Goal: Task Accomplishment & Management: Use online tool/utility

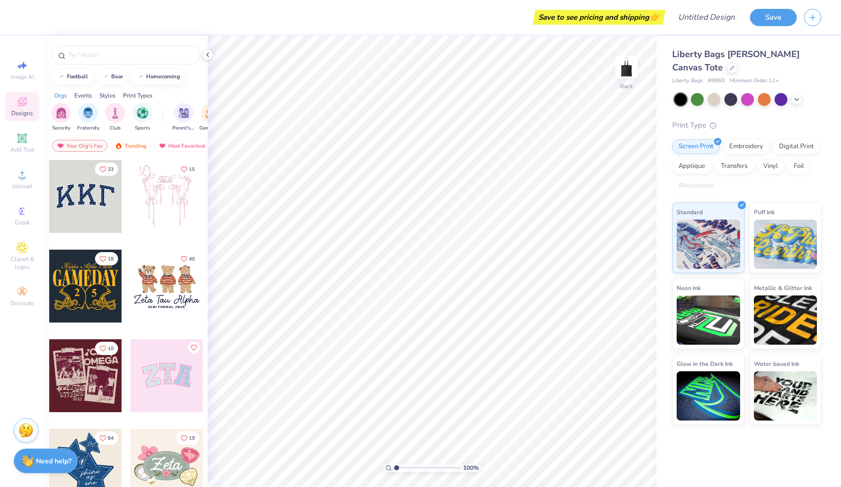
click at [24, 106] on icon at bounding box center [22, 102] width 12 height 12
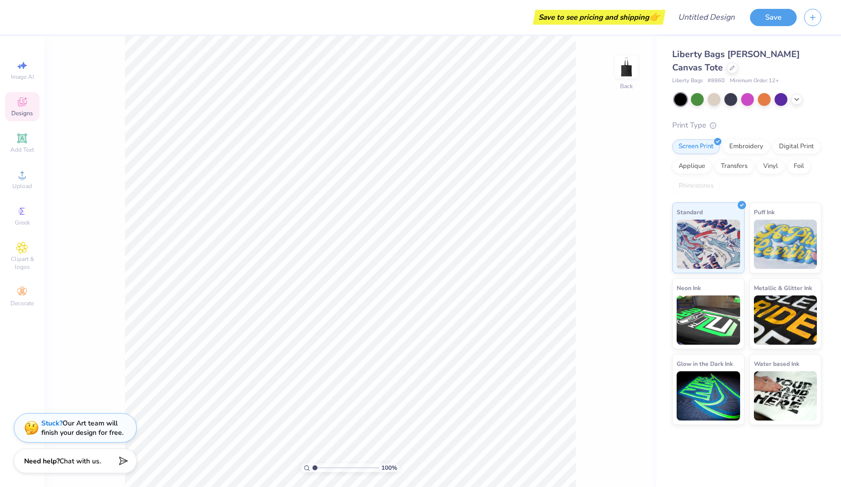
click at [15, 95] on div "Designs" at bounding box center [22, 106] width 34 height 29
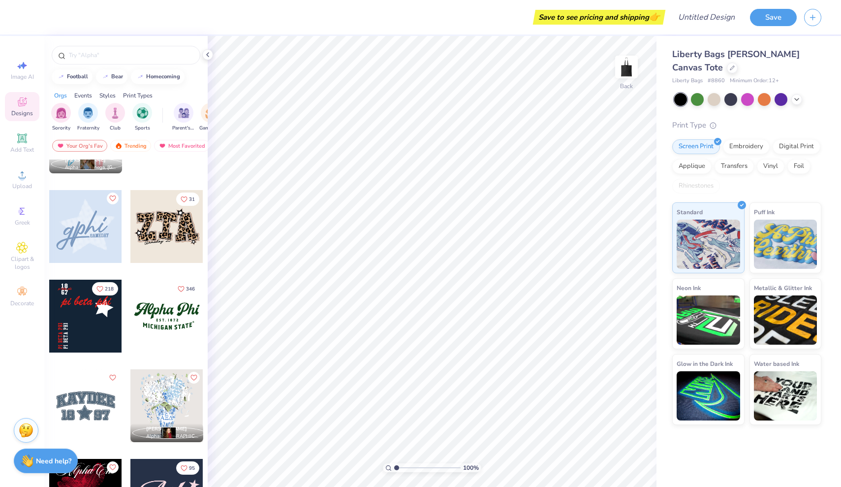
scroll to position [783, 0]
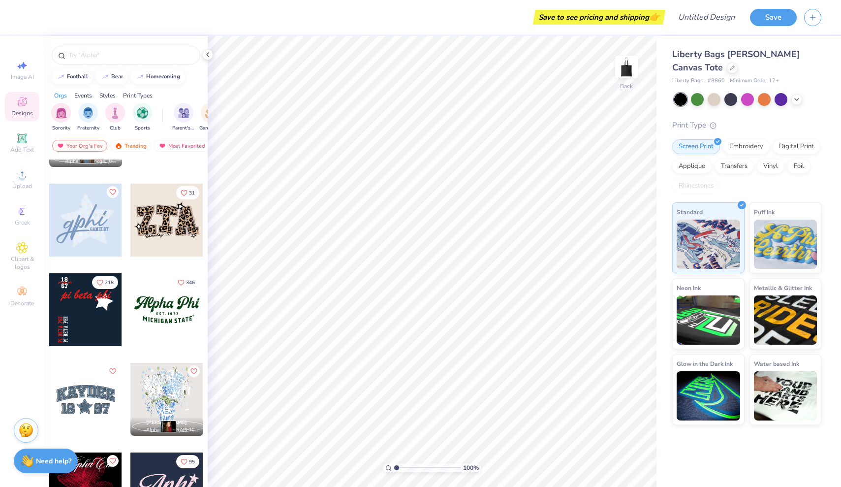
click at [161, 322] on div at bounding box center [166, 309] width 73 height 73
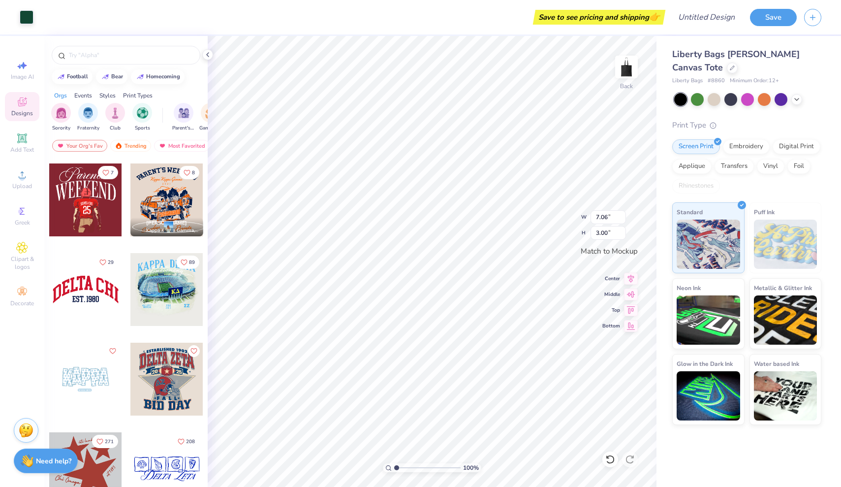
scroll to position [1162, 0]
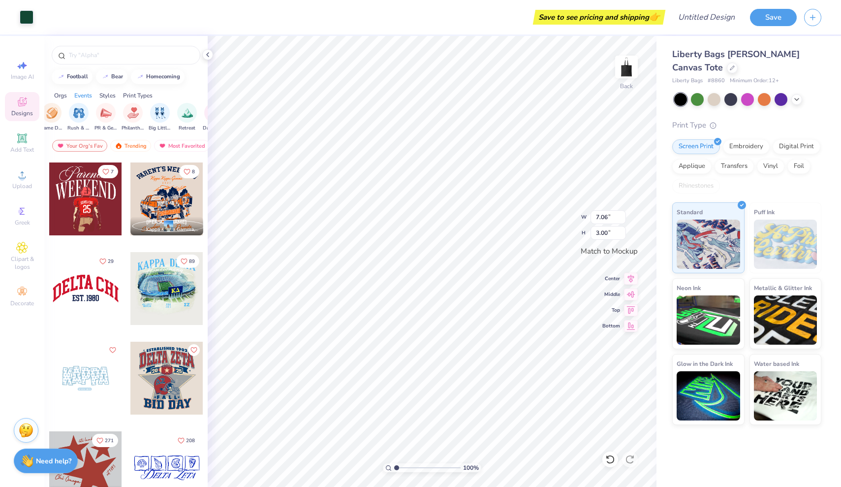
click at [107, 91] on div "Styles" at bounding box center [107, 95] width 16 height 9
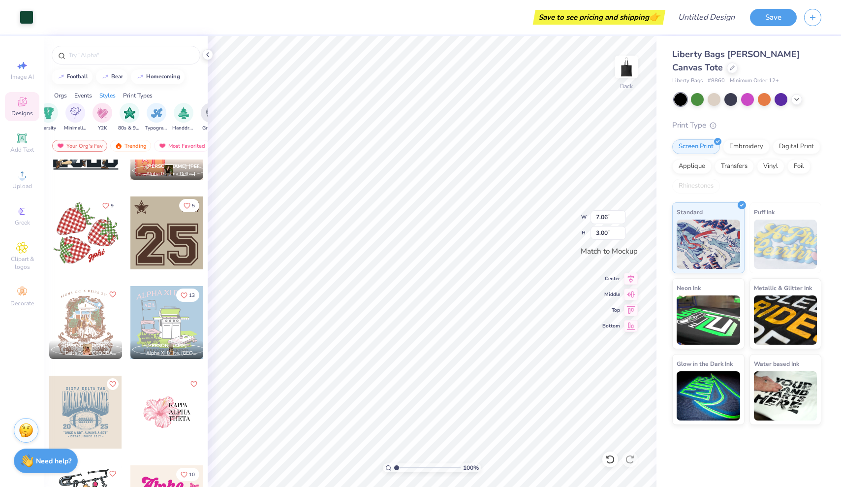
scroll to position [1756, 0]
click at [716, 96] on div at bounding box center [714, 98] width 13 height 13
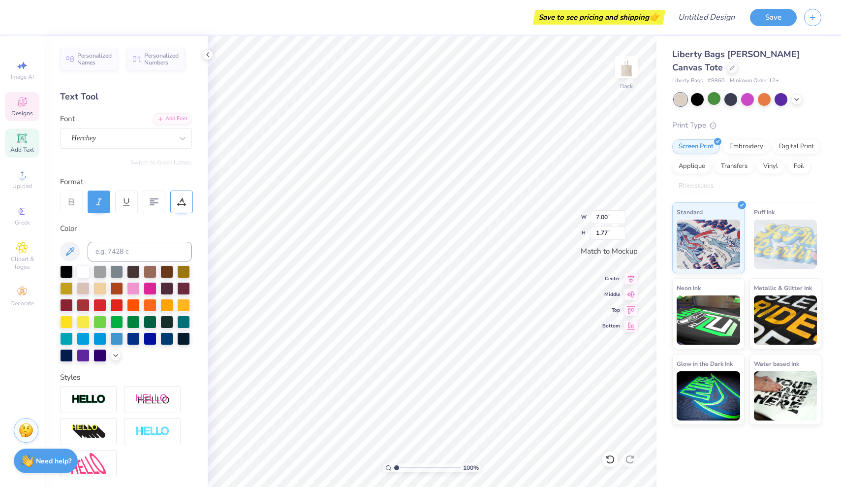
type textarea "Pi Phi"
type input "2.40"
type input "0.30"
type textarea "E S T . 1 8 6 7"
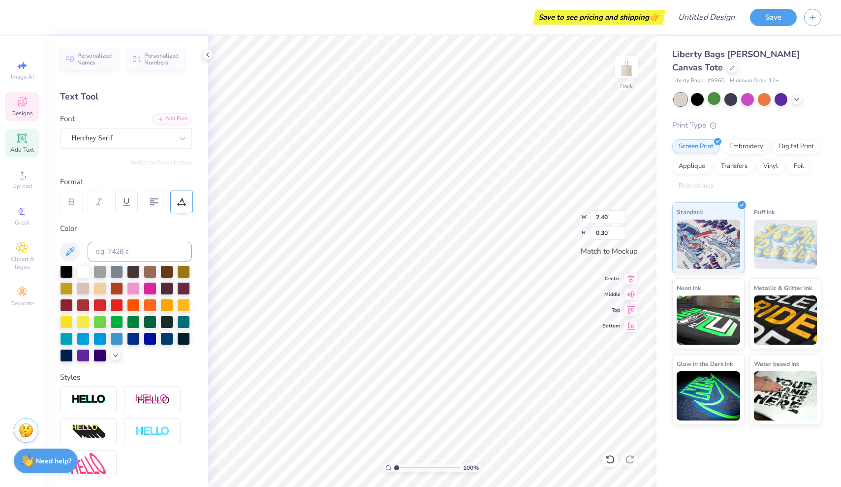
type input "5.39"
type input "0.80"
type textarea "STATE"
type textarea "[GEOGRAPHIC_DATA][US_STATE], [GEOGRAPHIC_DATA]"
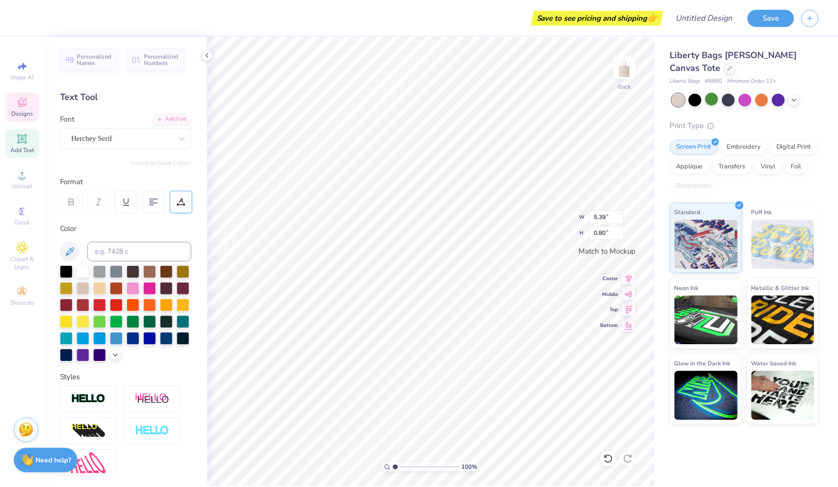
scroll to position [0, 1]
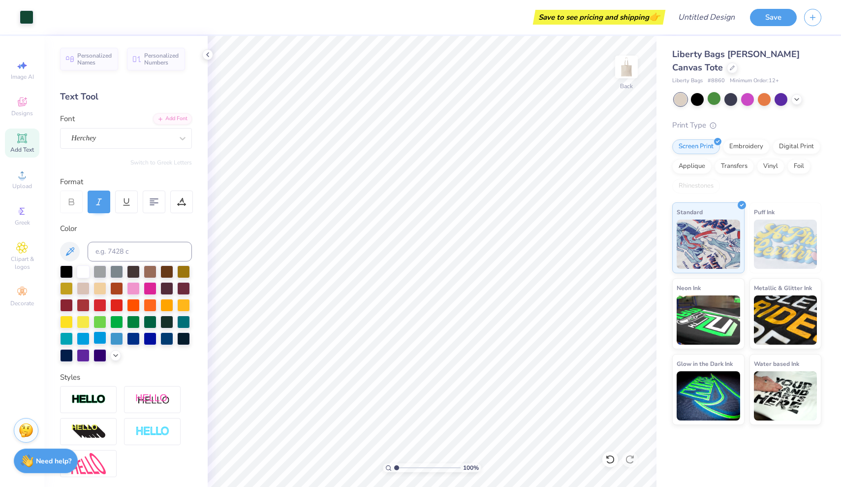
click at [102, 337] on div at bounding box center [100, 337] width 13 height 13
click at [137, 338] on div at bounding box center [133, 337] width 13 height 13
click at [152, 334] on div at bounding box center [150, 337] width 13 height 13
click at [84, 305] on div at bounding box center [83, 304] width 13 height 13
click at [71, 303] on div at bounding box center [66, 304] width 13 height 13
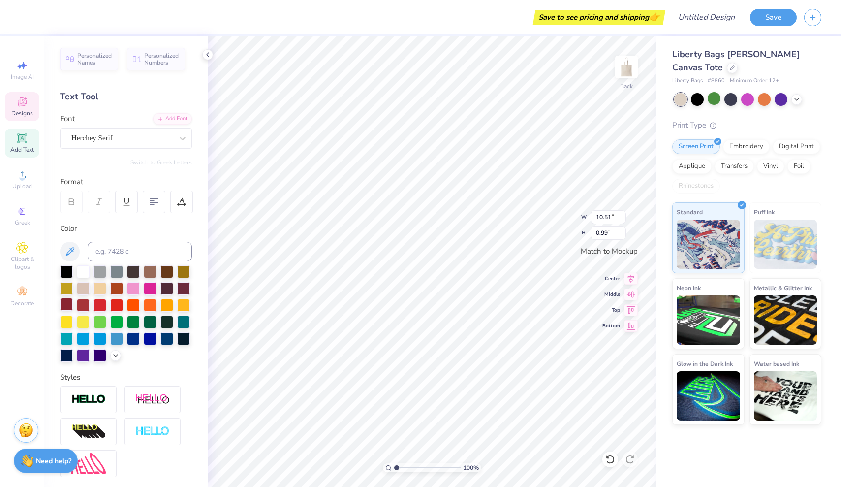
click at [68, 302] on div at bounding box center [66, 304] width 13 height 13
type input "2.40"
type input "0.28"
click at [68, 301] on div at bounding box center [66, 304] width 13 height 13
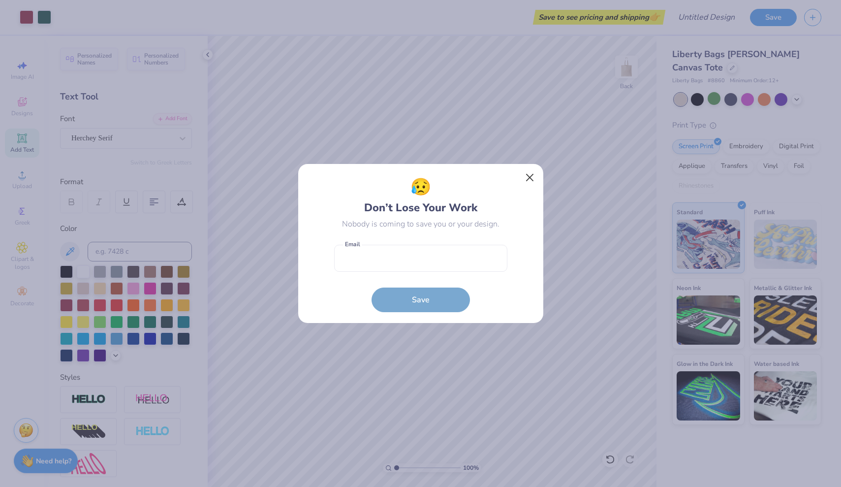
click at [531, 176] on button "Close" at bounding box center [529, 177] width 19 height 19
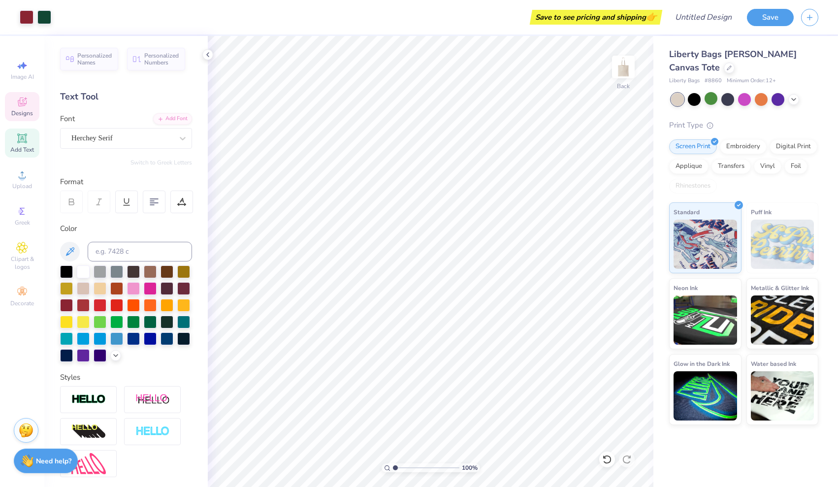
click at [26, 107] on icon at bounding box center [22, 102] width 12 height 12
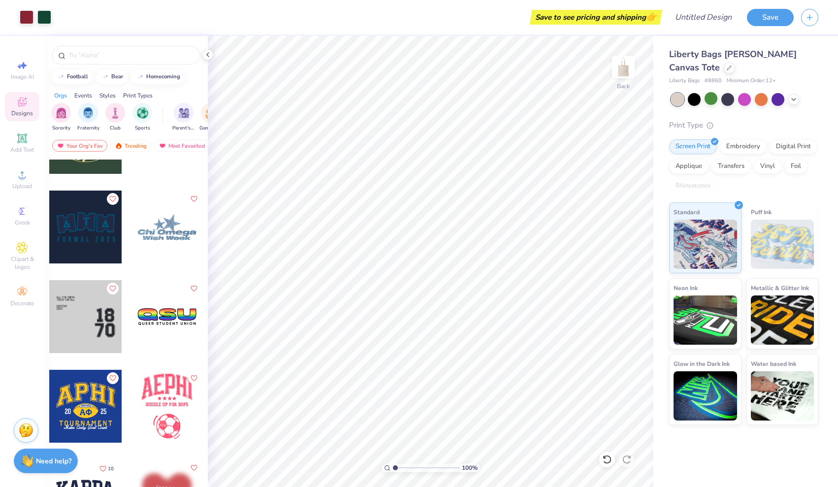
scroll to position [8217, 0]
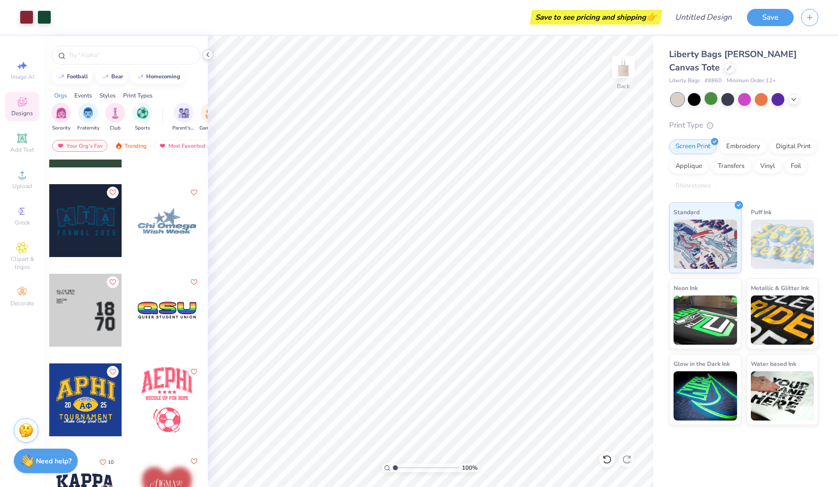
click at [207, 55] on icon at bounding box center [208, 55] width 8 height 8
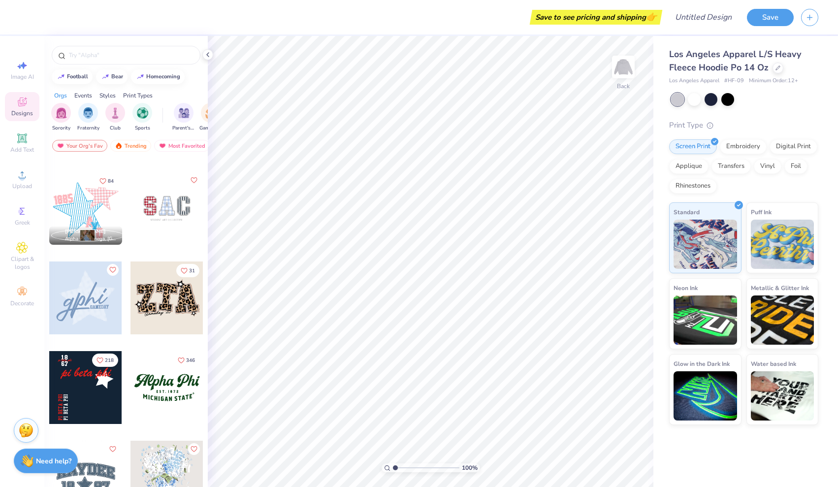
scroll to position [722, 0]
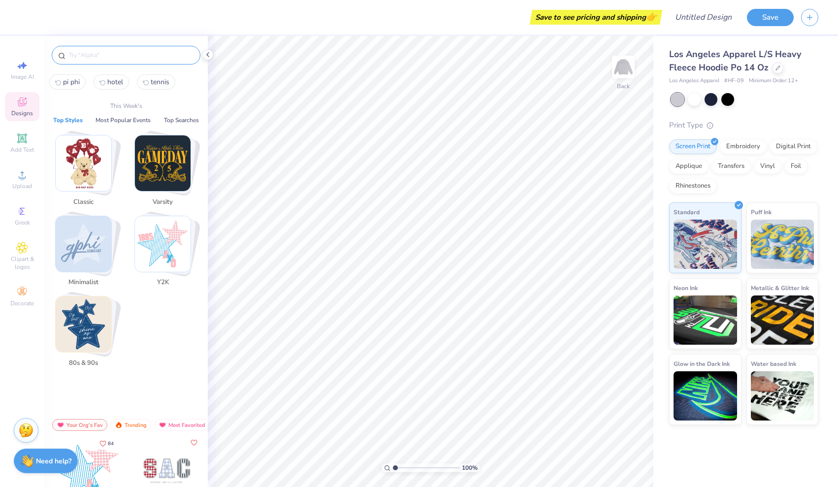
click at [98, 57] on input "text" at bounding box center [131, 55] width 126 height 10
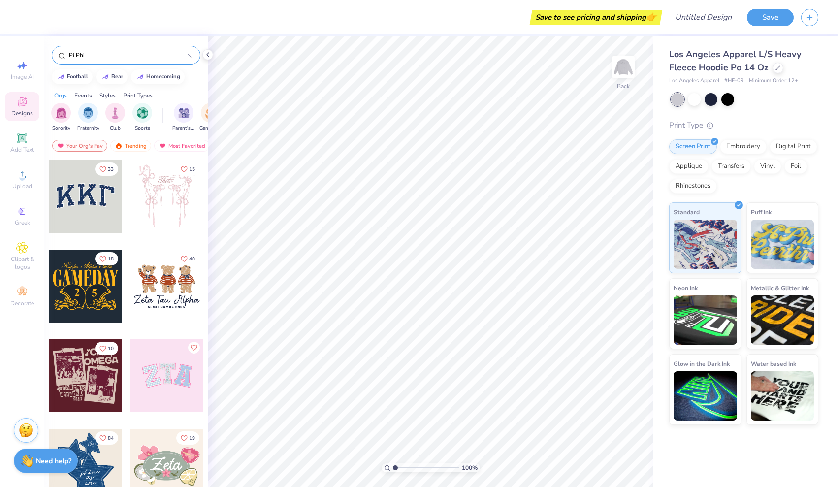
type input "Pi Phi"
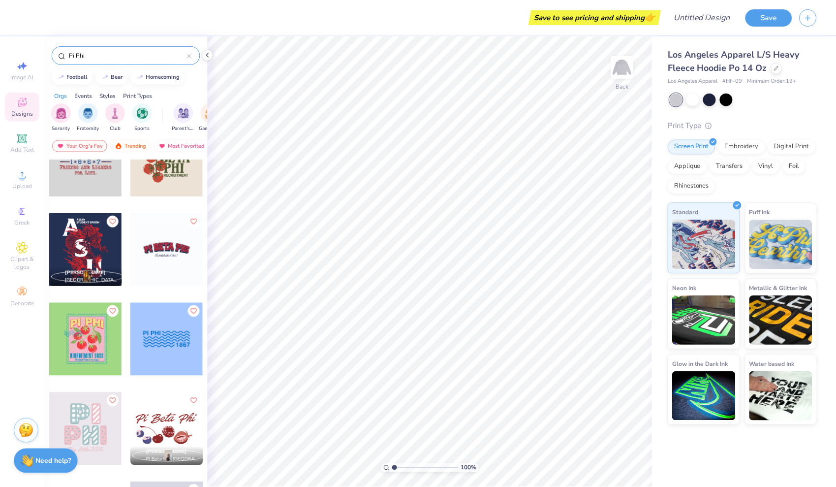
scroll to position [868, 0]
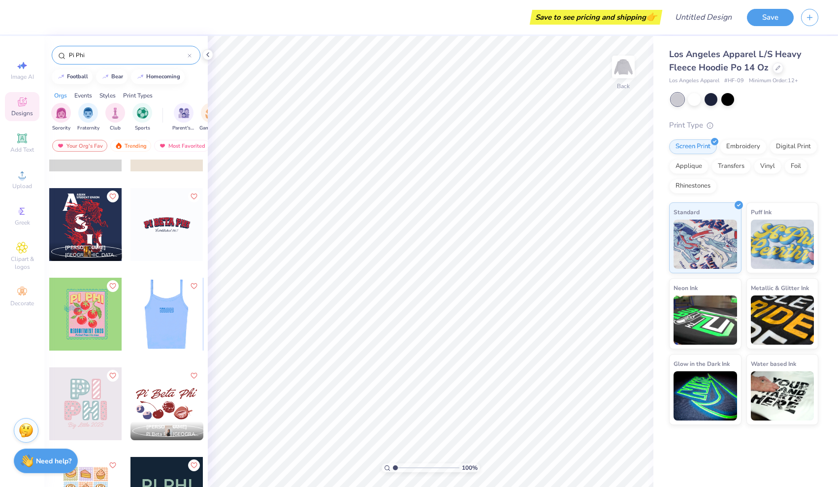
click at [130, 313] on div at bounding box center [94, 314] width 73 height 73
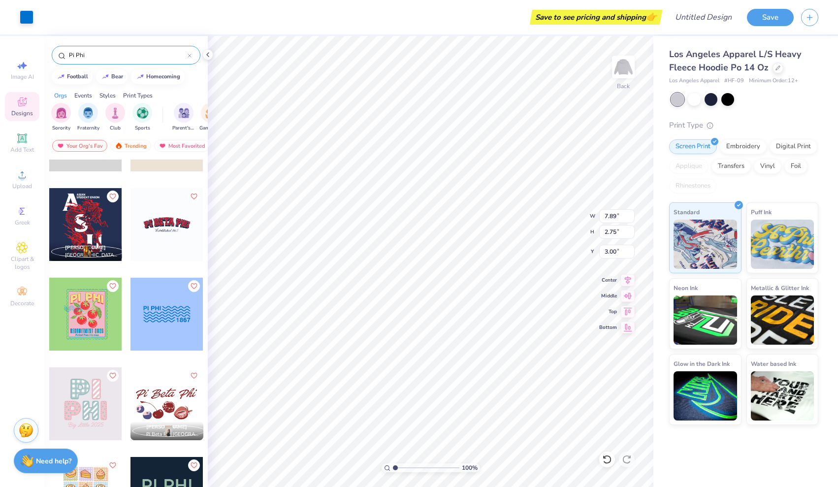
type input "6.00"
type input "14.71"
type input "5.12"
type input "6.82"
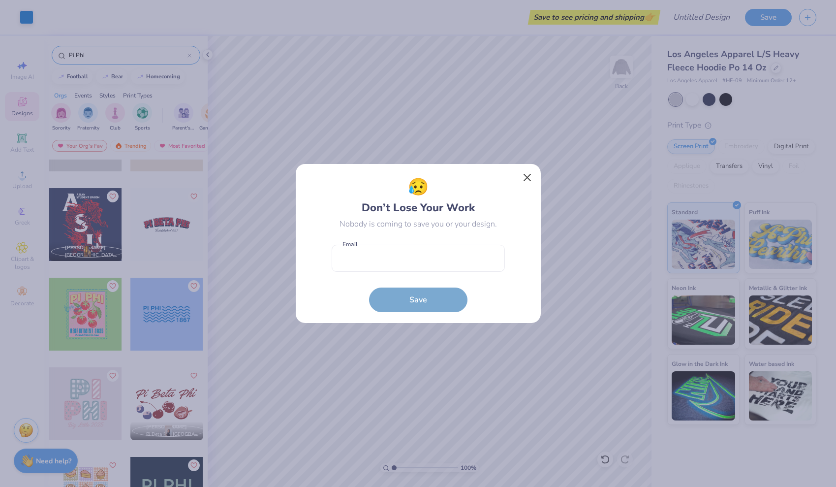
click at [528, 174] on button "Close" at bounding box center [527, 177] width 19 height 19
